Goal: Navigation & Orientation: Find specific page/section

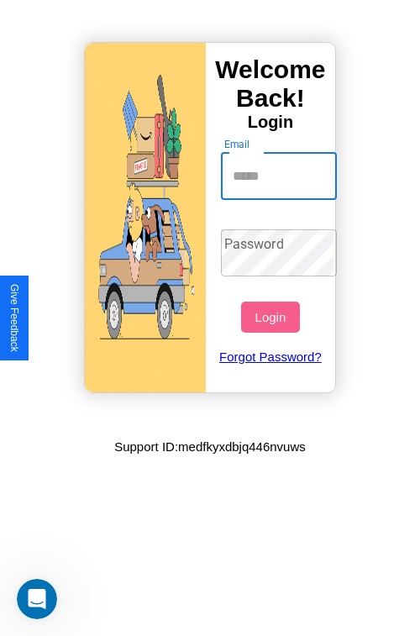
click at [281, 176] on input "Email" at bounding box center [279, 176] width 117 height 47
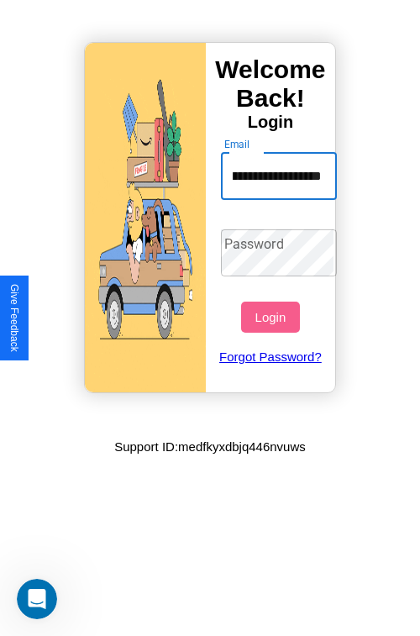
type input "**********"
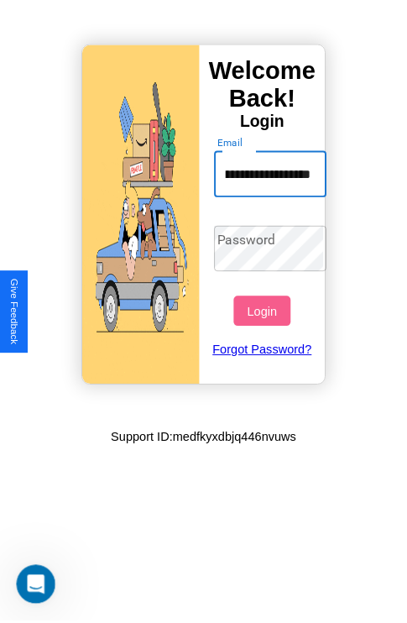
scroll to position [0, 0]
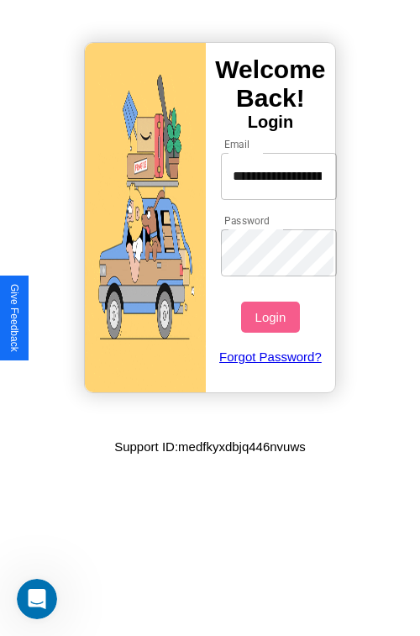
click at [272, 317] on button "Login" at bounding box center [270, 317] width 58 height 31
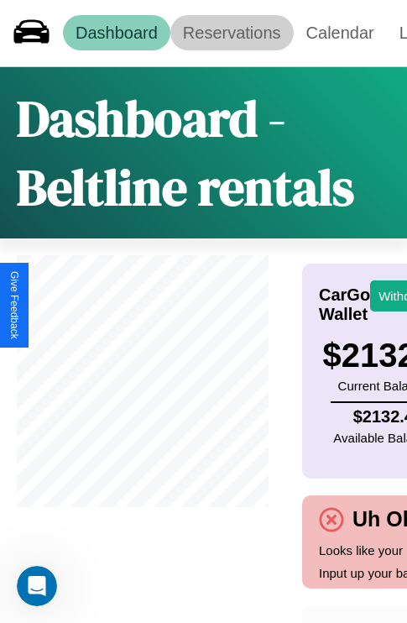
click at [232, 33] on link "Reservations" at bounding box center [231, 32] width 123 height 35
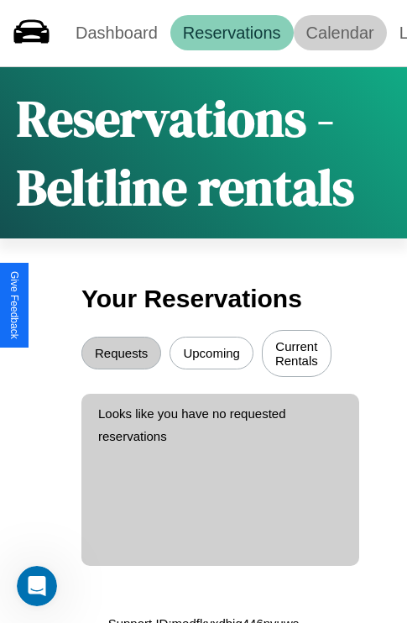
click at [340, 33] on link "Calendar" at bounding box center [340, 32] width 93 height 35
